Goal: Task Accomplishment & Management: Complete application form

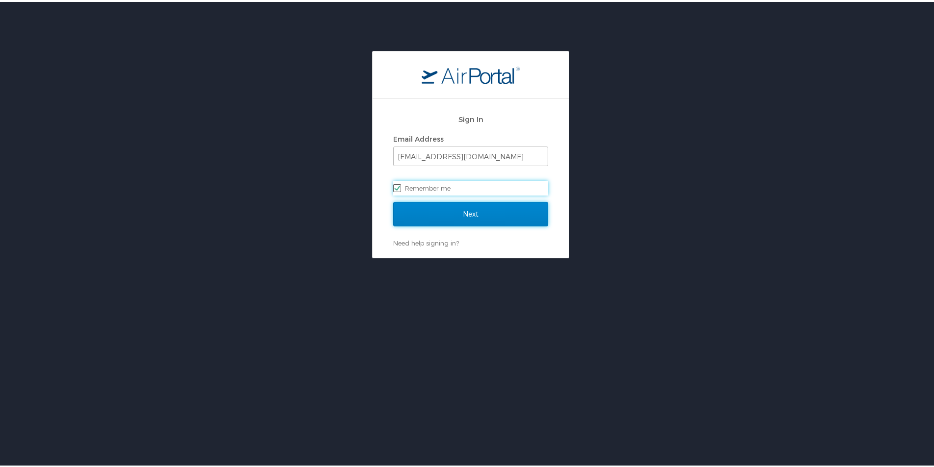
click at [482, 211] on input "Next" at bounding box center [470, 212] width 155 height 25
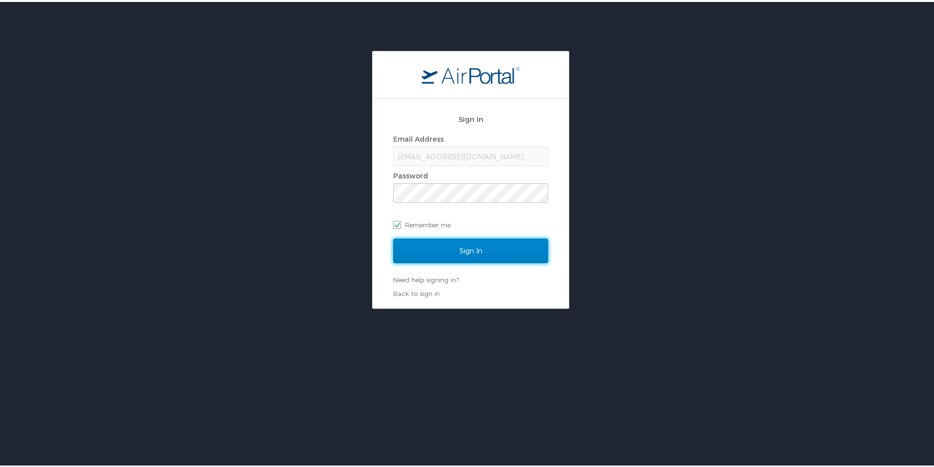
click at [458, 248] on input "Sign In" at bounding box center [470, 249] width 155 height 25
